Goal: Task Accomplishment & Management: Manage account settings

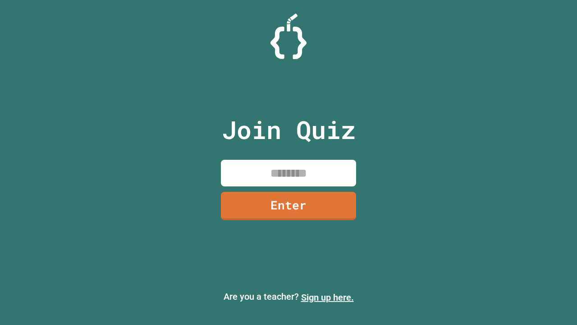
click at [327, 297] on link "Sign up here." at bounding box center [327, 297] width 53 height 11
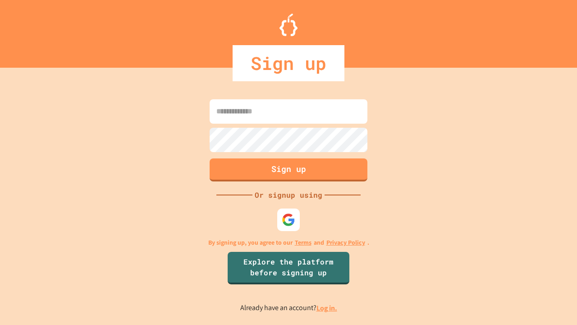
click at [327, 308] on link "Log in." at bounding box center [327, 307] width 21 height 9
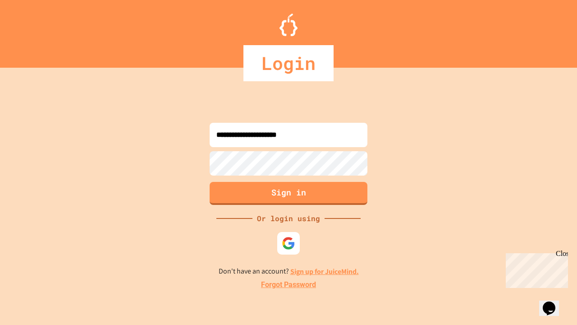
type input "**********"
